Goal: Register for event/course

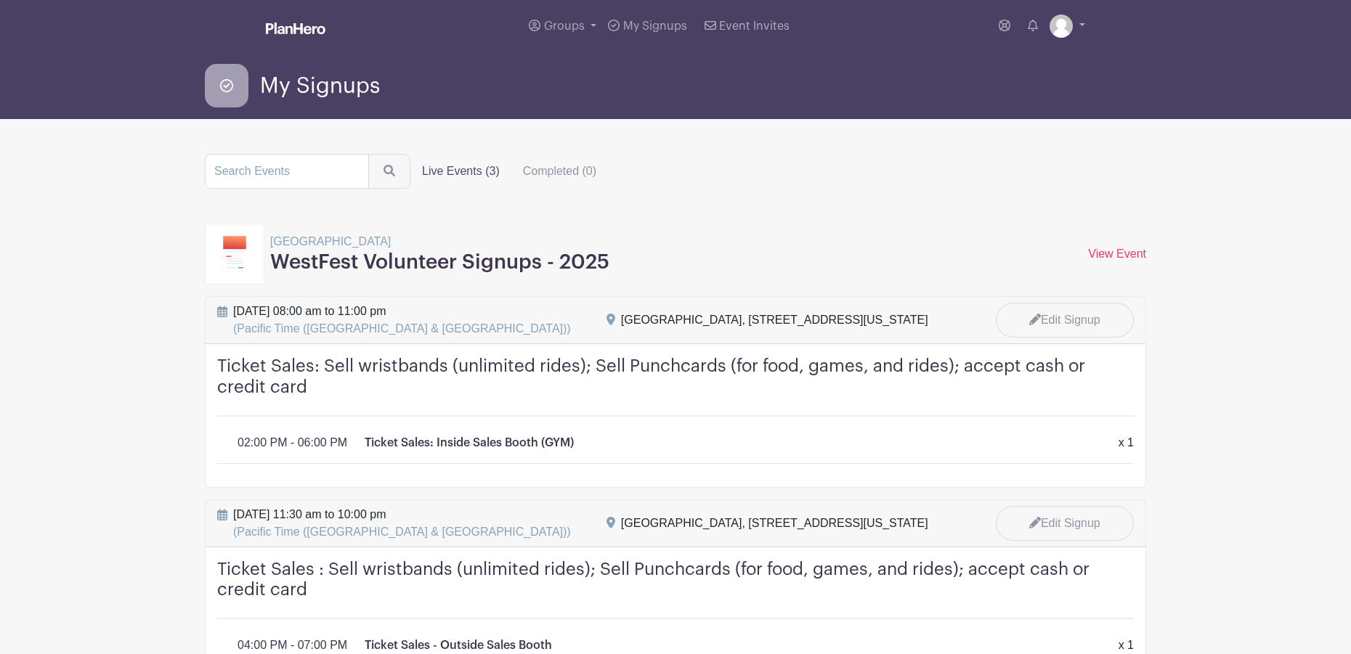
click at [427, 170] on label "Live Events (3)" at bounding box center [460, 171] width 101 height 29
click at [0, 0] on input "Live Events (3)" at bounding box center [0, 0] width 0 height 0
click at [452, 170] on label "Live Events (3)" at bounding box center [460, 171] width 101 height 29
click at [0, 0] on input "Live Events (3)" at bounding box center [0, 0] width 0 height 0
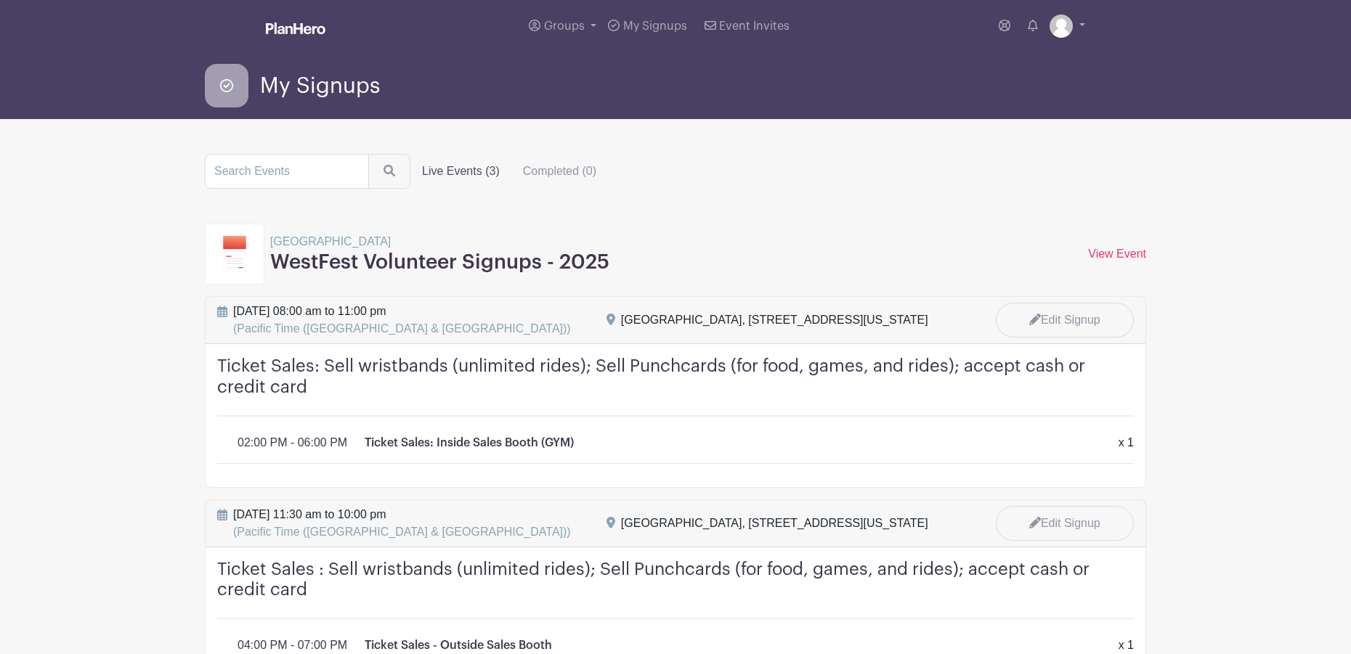
click at [463, 171] on label "Live Events (3)" at bounding box center [460, 171] width 101 height 29
click at [0, 0] on input "Live Events (3)" at bounding box center [0, 0] width 0 height 0
click at [302, 86] on span "My Signups" at bounding box center [320, 86] width 120 height 24
click at [222, 86] on icon at bounding box center [227, 86] width 44 height 44
click at [678, 30] on span "My Signups" at bounding box center [655, 26] width 64 height 12
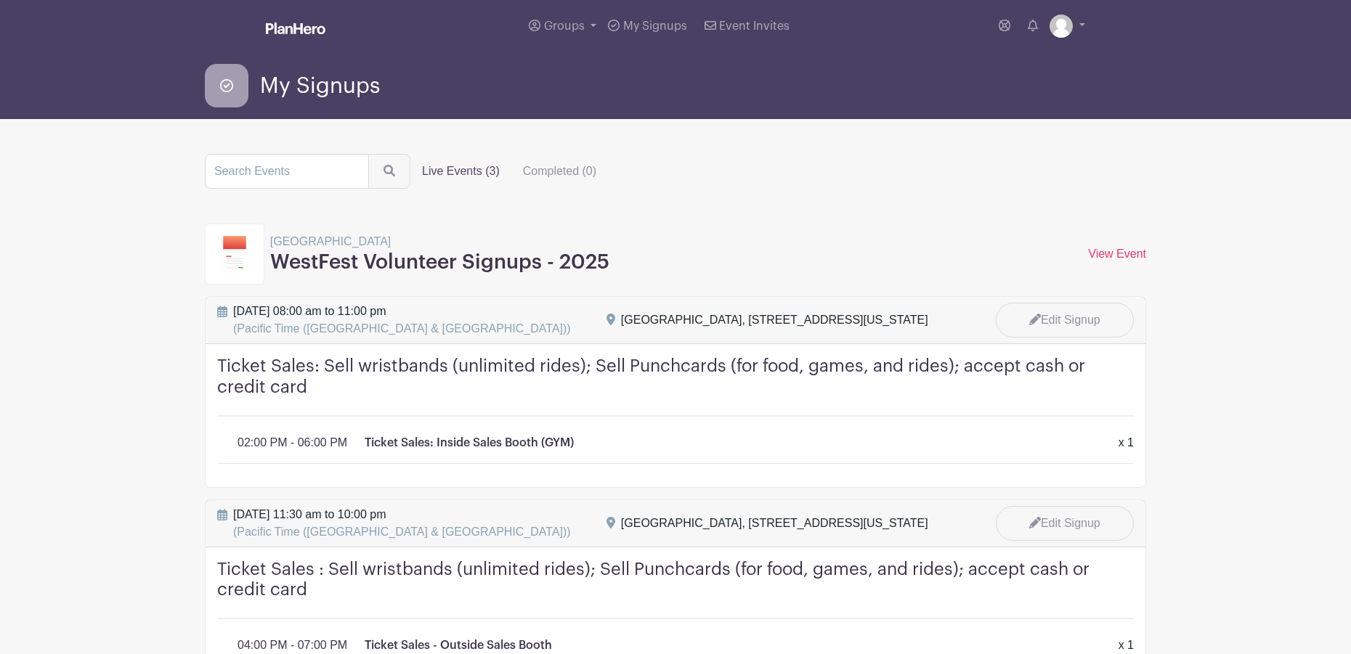
click at [323, 240] on p "[GEOGRAPHIC_DATA]" at bounding box center [439, 241] width 339 height 17
click at [380, 264] on h3 "WestFest Volunteer Signups - 2025" at bounding box center [439, 263] width 339 height 25
click at [1112, 250] on link "View Event" at bounding box center [1117, 254] width 58 height 12
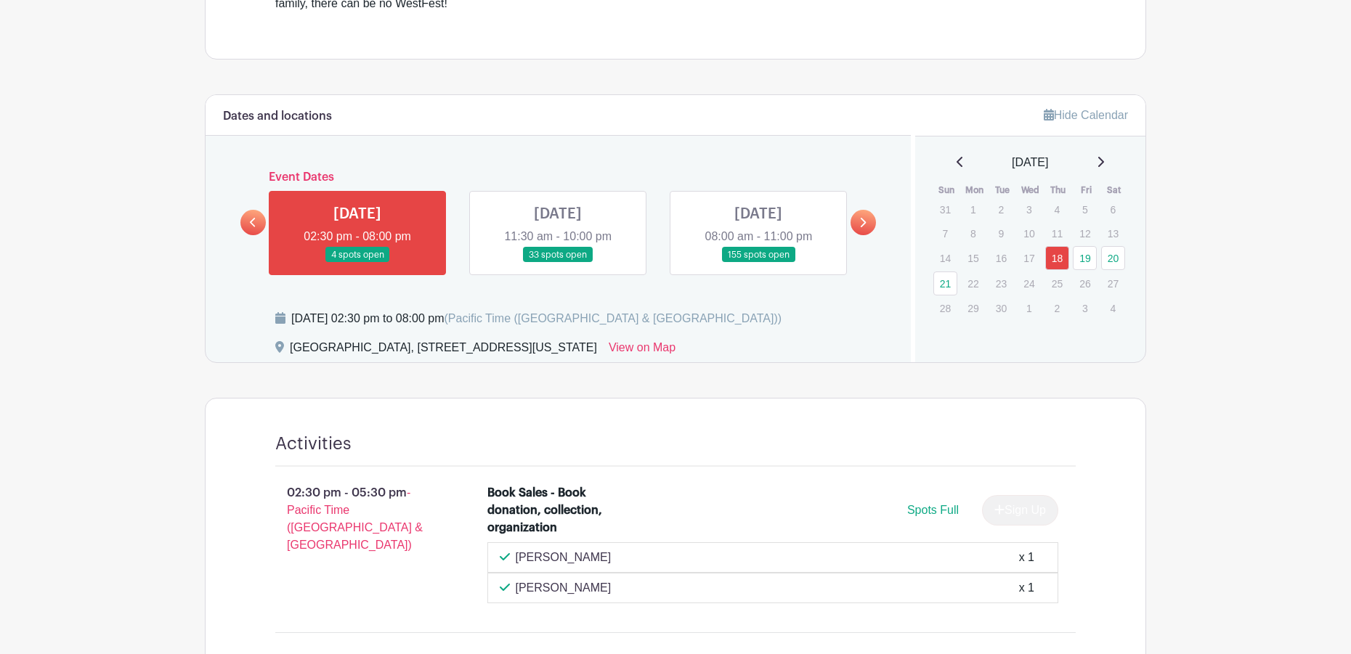
scroll to position [659, 0]
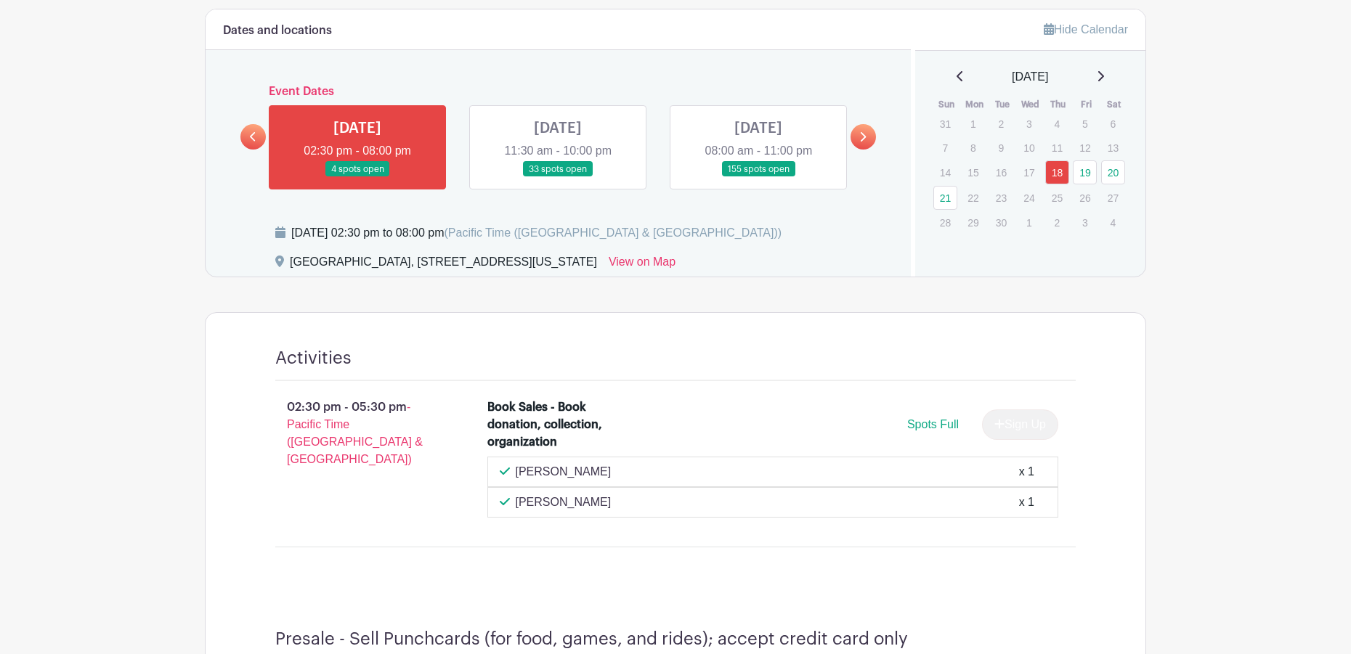
click at [558, 177] on link at bounding box center [558, 177] width 0 height 0
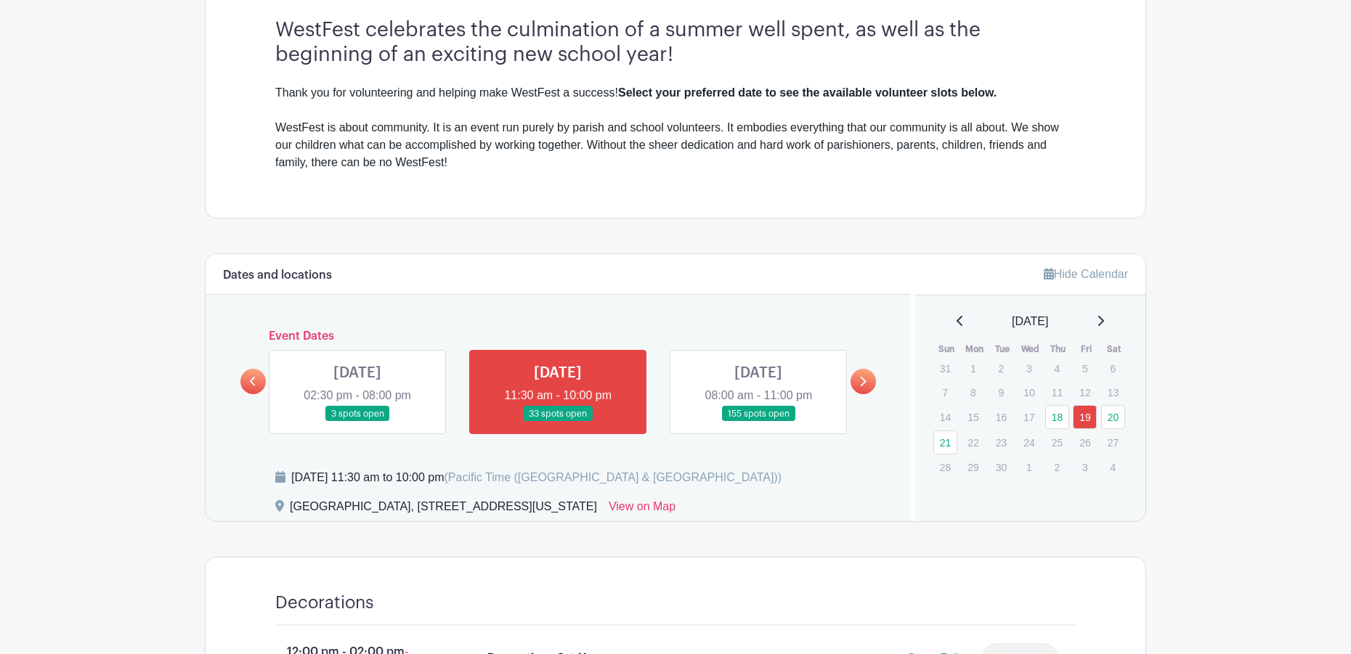
scroll to position [472, 0]
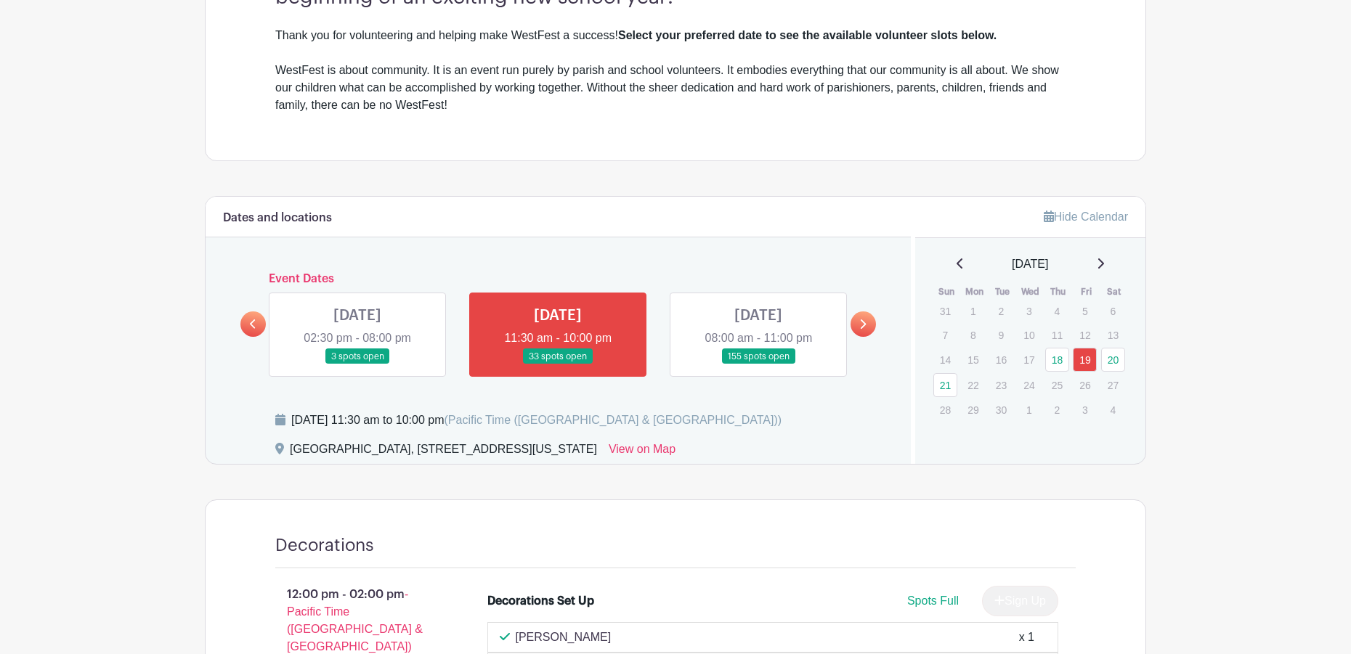
click at [758, 365] on link at bounding box center [758, 365] width 0 height 0
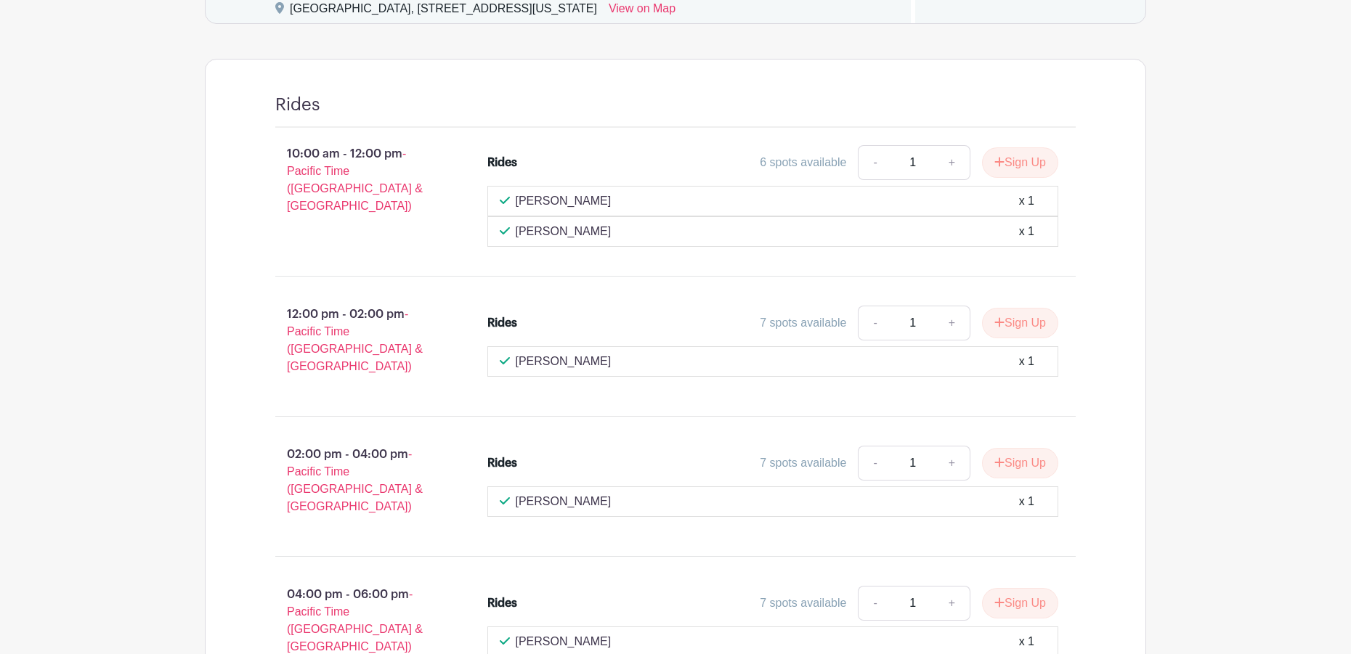
scroll to position [919, 0]
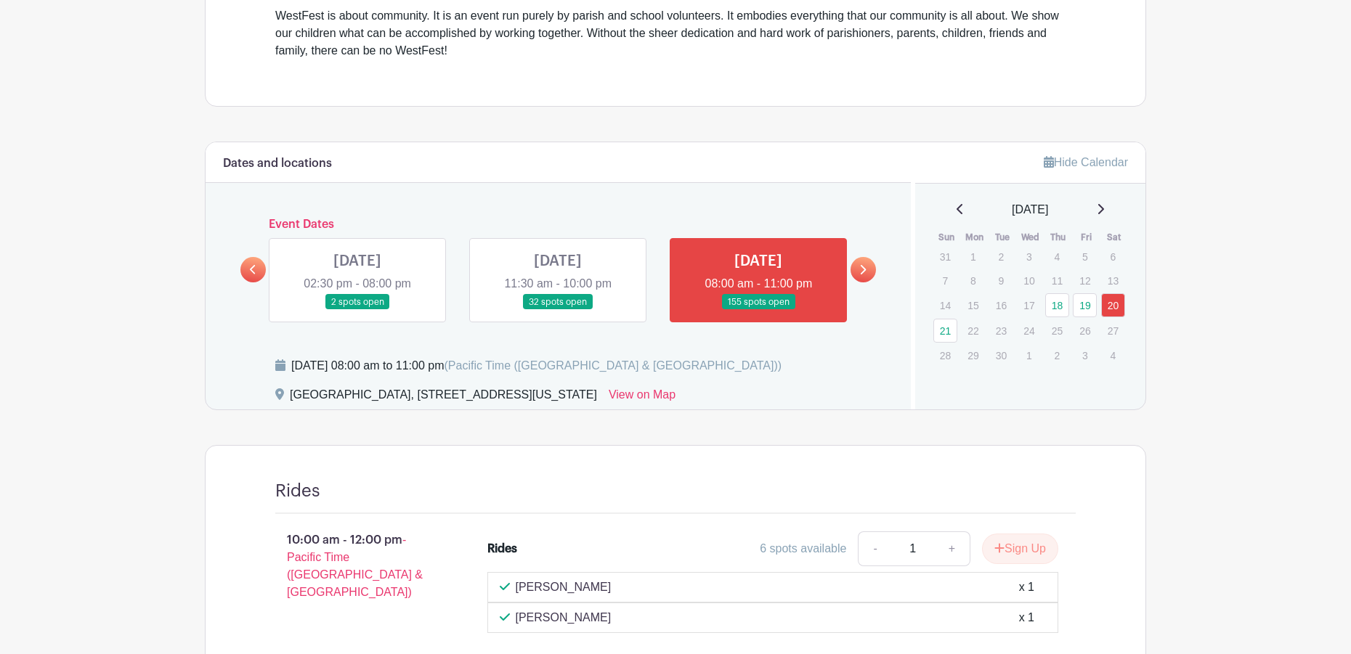
scroll to position [561, 0]
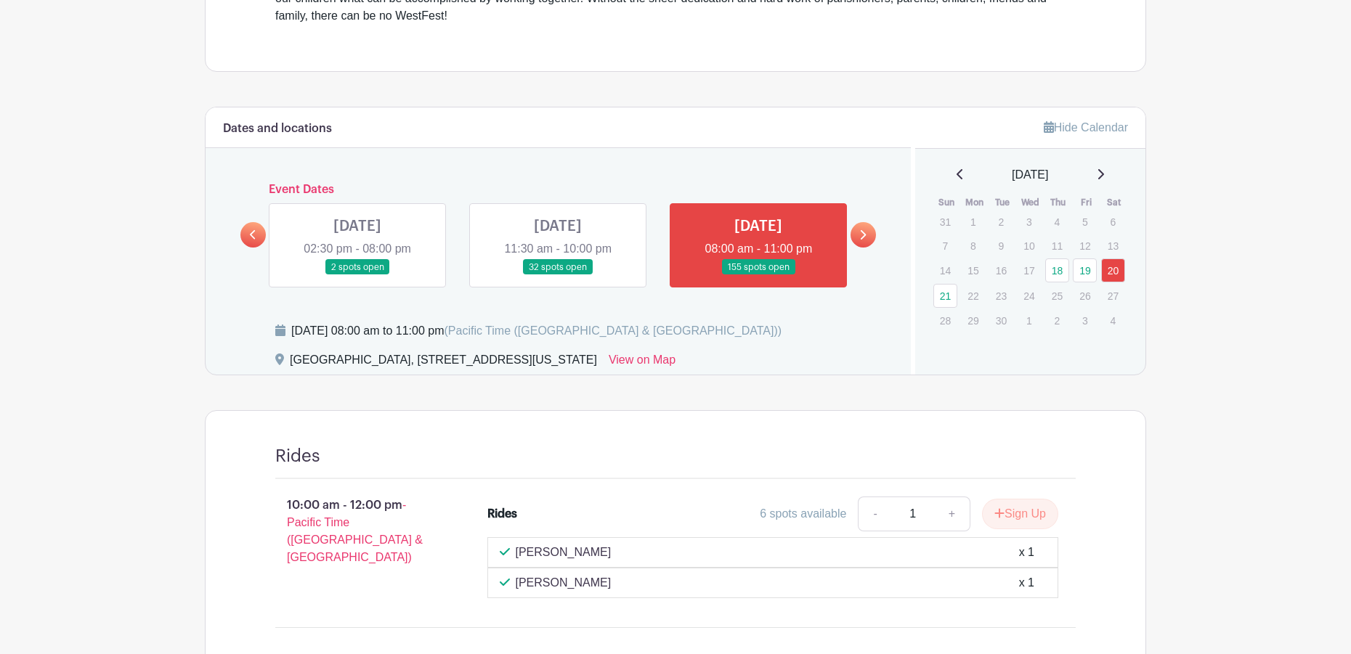
click at [861, 235] on icon at bounding box center [862, 234] width 7 height 11
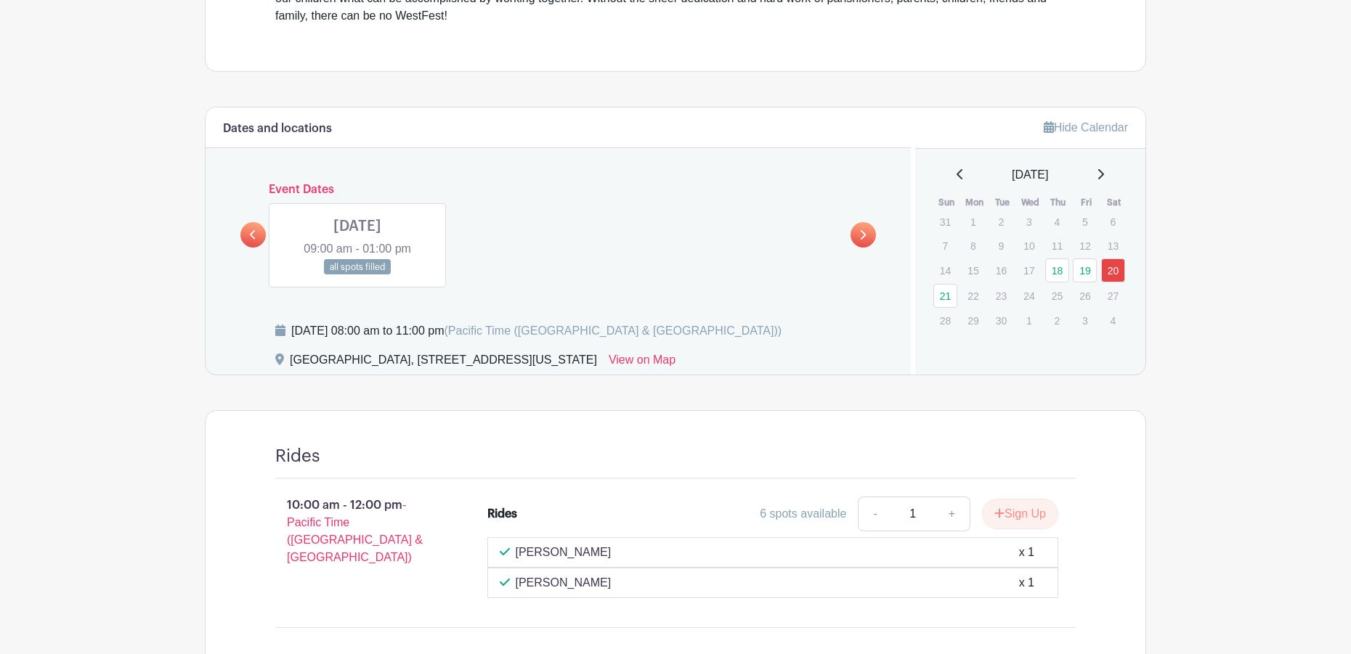
click at [253, 232] on icon at bounding box center [253, 234] width 6 height 9
